Goal: Navigation & Orientation: Find specific page/section

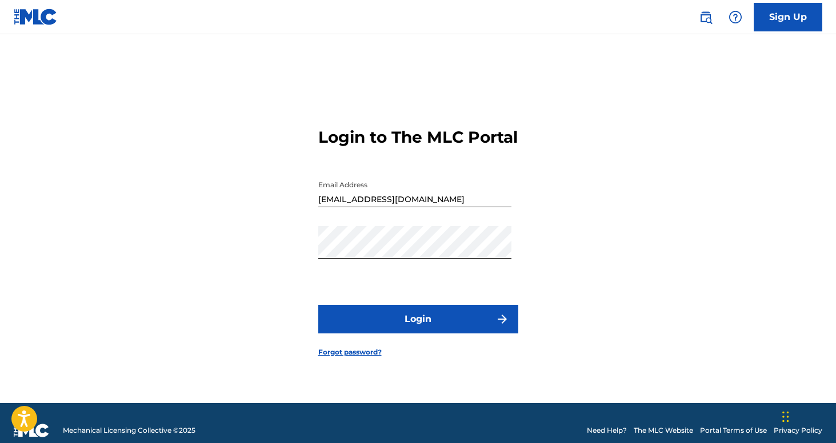
click at [413, 321] on button "Login" at bounding box center [418, 319] width 200 height 29
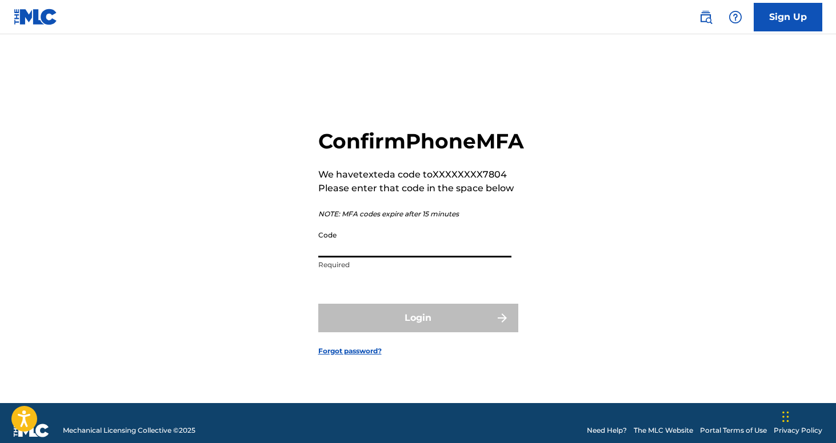
click at [318, 253] on input "Code" at bounding box center [414, 241] width 193 height 33
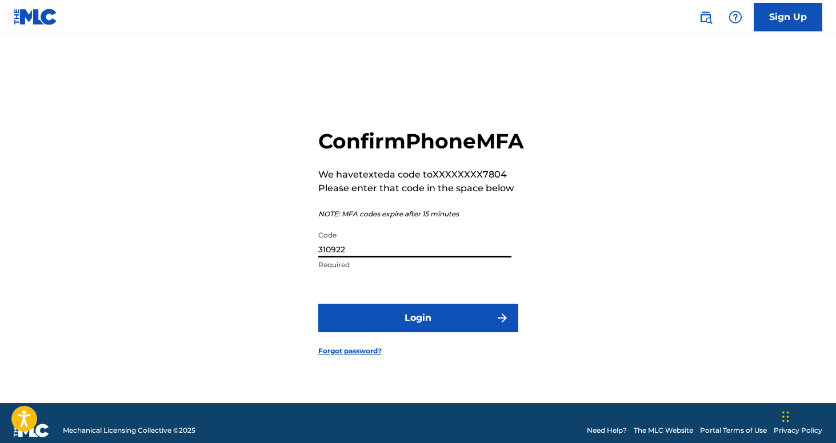
type input "310922"
click at [419, 332] on button "Login" at bounding box center [418, 318] width 200 height 29
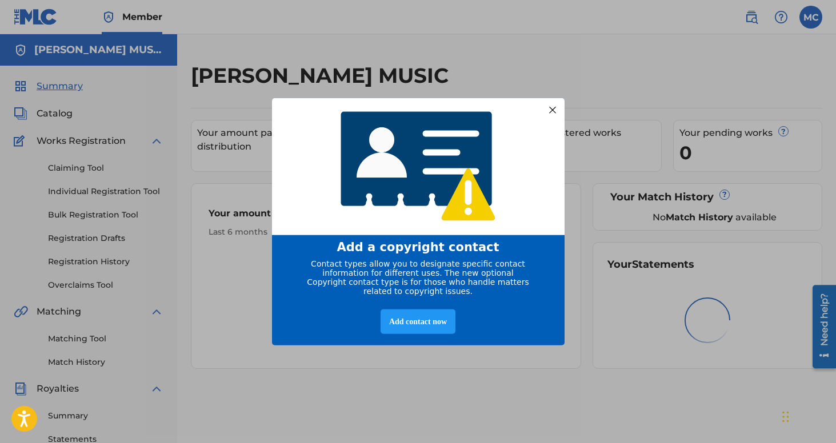
click at [552, 103] on div at bounding box center [551, 109] width 15 height 15
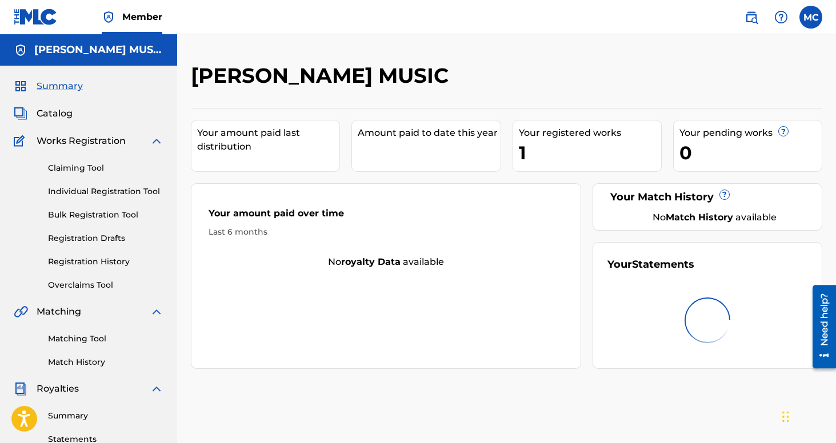
click at [54, 113] on span "Catalog" at bounding box center [55, 114] width 36 height 14
